Goal: Task Accomplishment & Management: Manage account settings

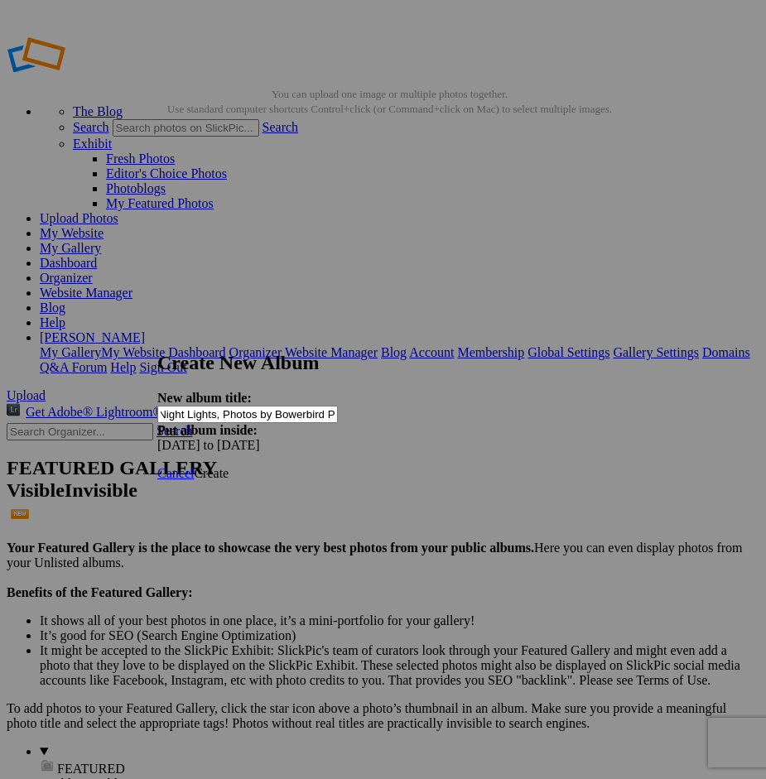
scroll to position [0, 75]
type input "Neon [DATE] Night Lights, Photos by Bowerbird Photography"
click at [229, 466] on span "Create" at bounding box center [211, 473] width 35 height 14
